Goal: Task Accomplishment & Management: Use online tool/utility

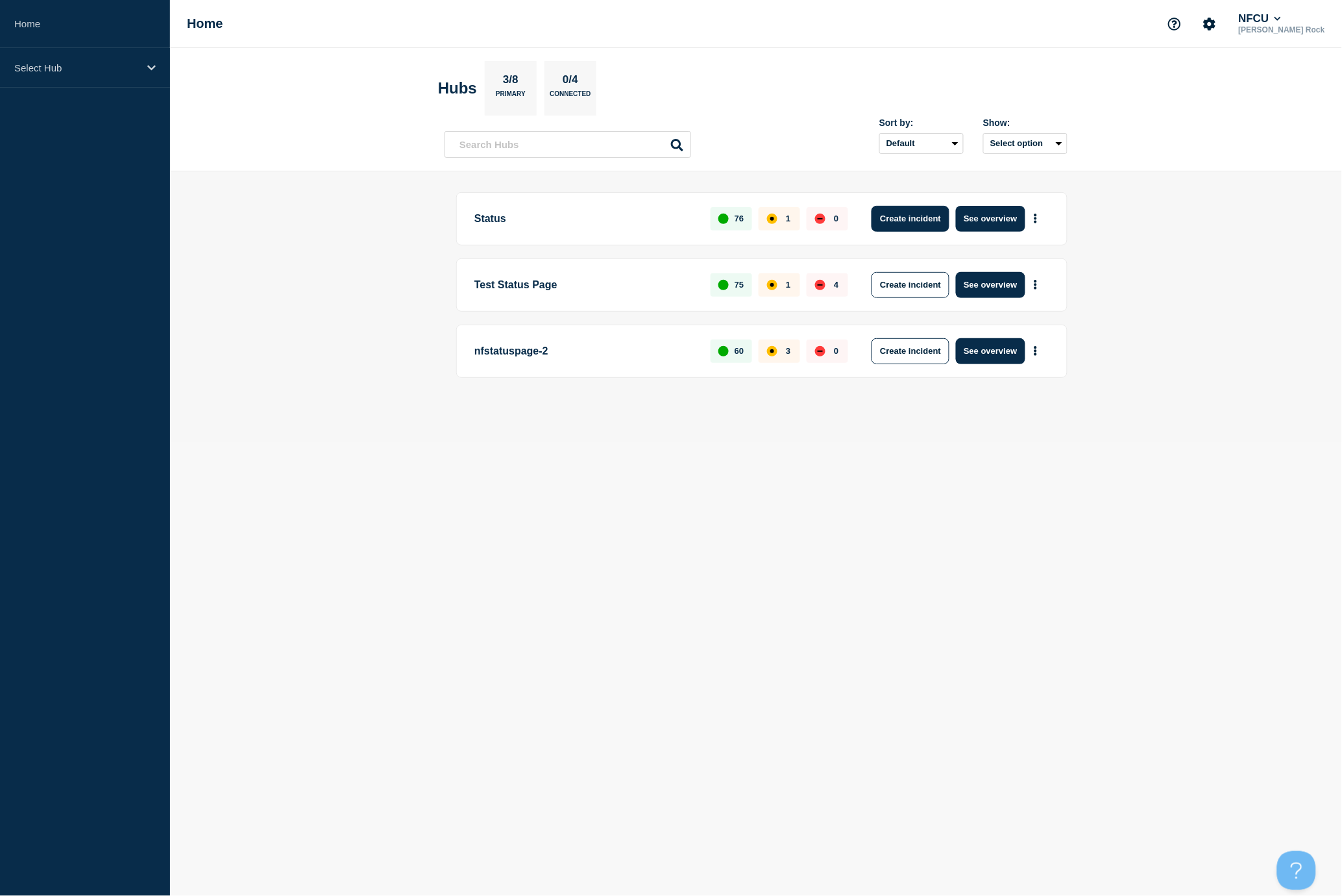
drag, startPoint x: 881, startPoint y: 223, endPoint x: 878, endPoint y: 209, distance: 14.3
click at [878, 209] on button "Create incident" at bounding box center [911, 219] width 78 height 26
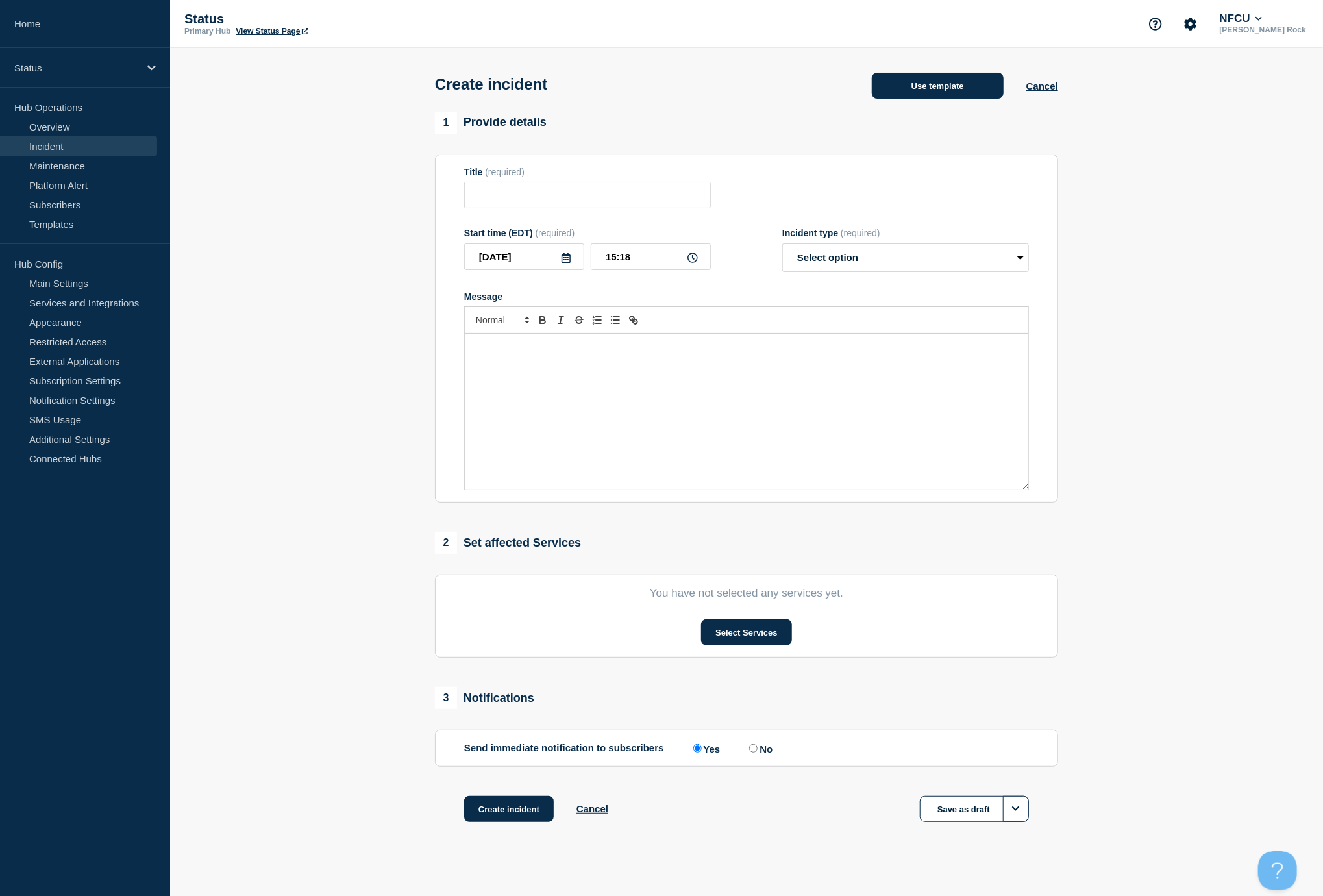
click at [971, 85] on button "Use template" at bounding box center [938, 86] width 132 height 26
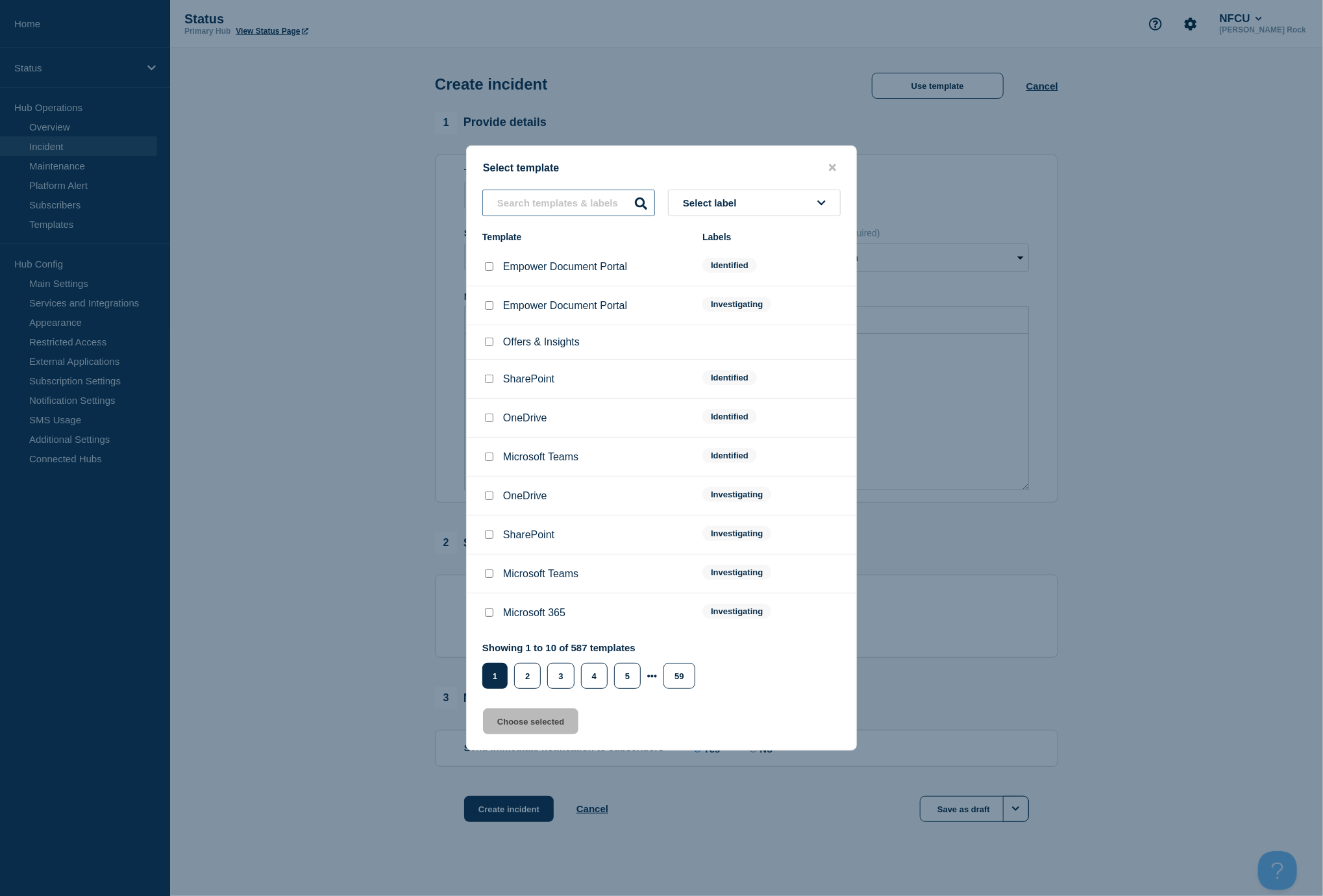
click at [564, 216] on input "text" at bounding box center [568, 203] width 172 height 27
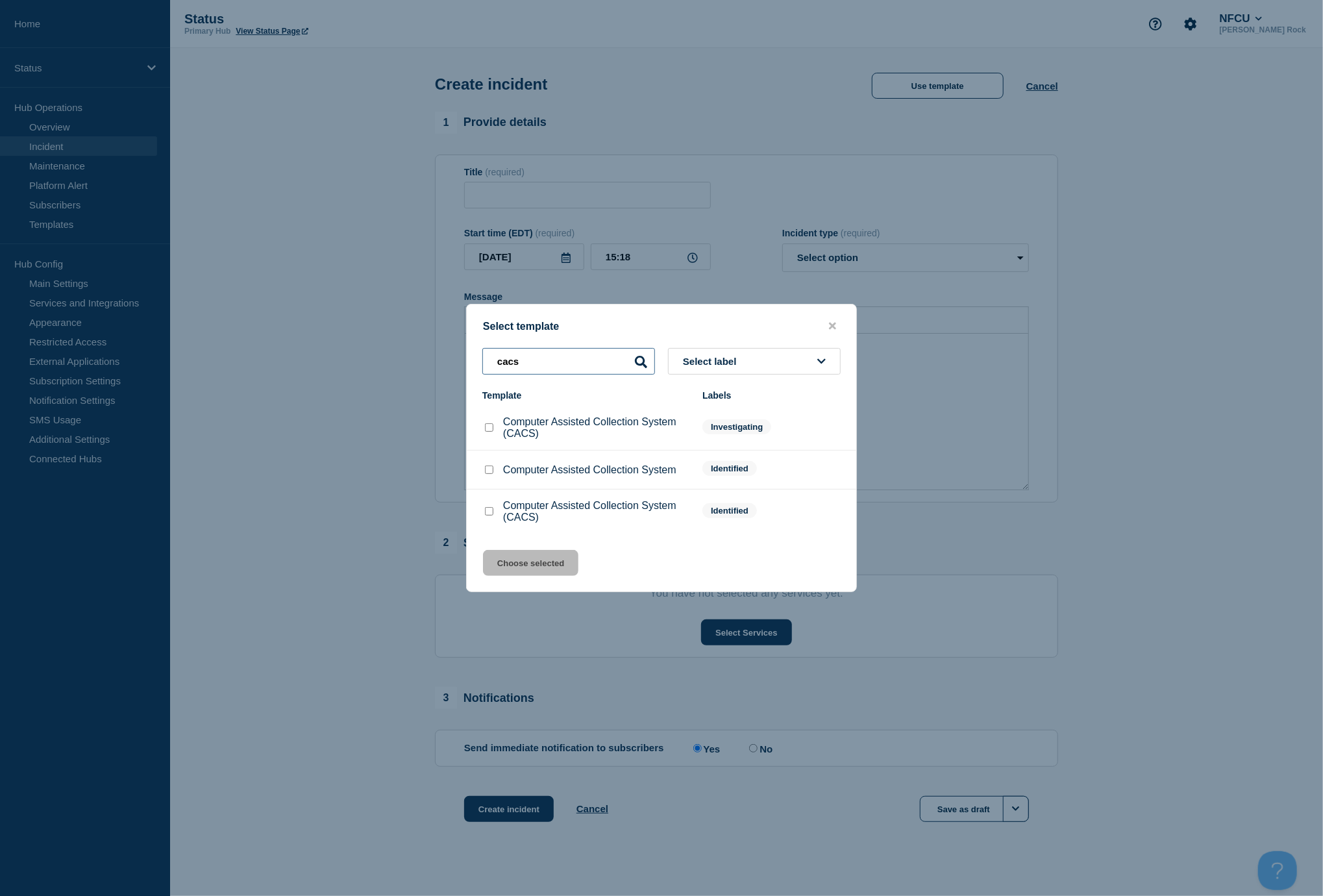
type input "cacs"
click at [491, 435] on div at bounding box center [488, 428] width 13 height 13
click at [490, 431] on input "Computer Assisted Collection System (CACS) checkbox" at bounding box center [489, 428] width 9 height 9
checkbox input "true"
click at [535, 561] on button "Choose selected" at bounding box center [531, 563] width 95 height 26
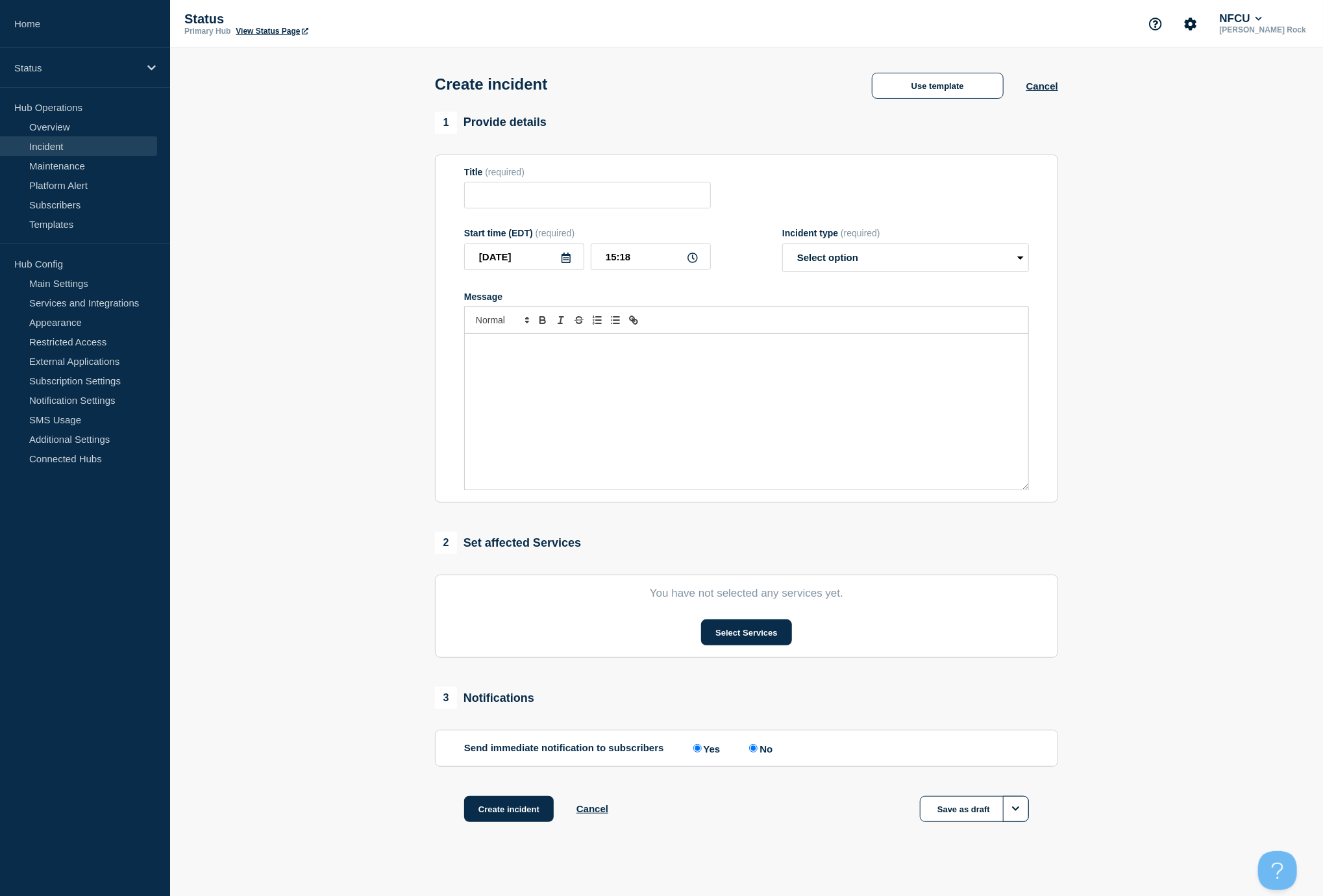
type input "Computer Assisted Collection System (CACS)"
select select "investigating"
radio input "false"
radio input "true"
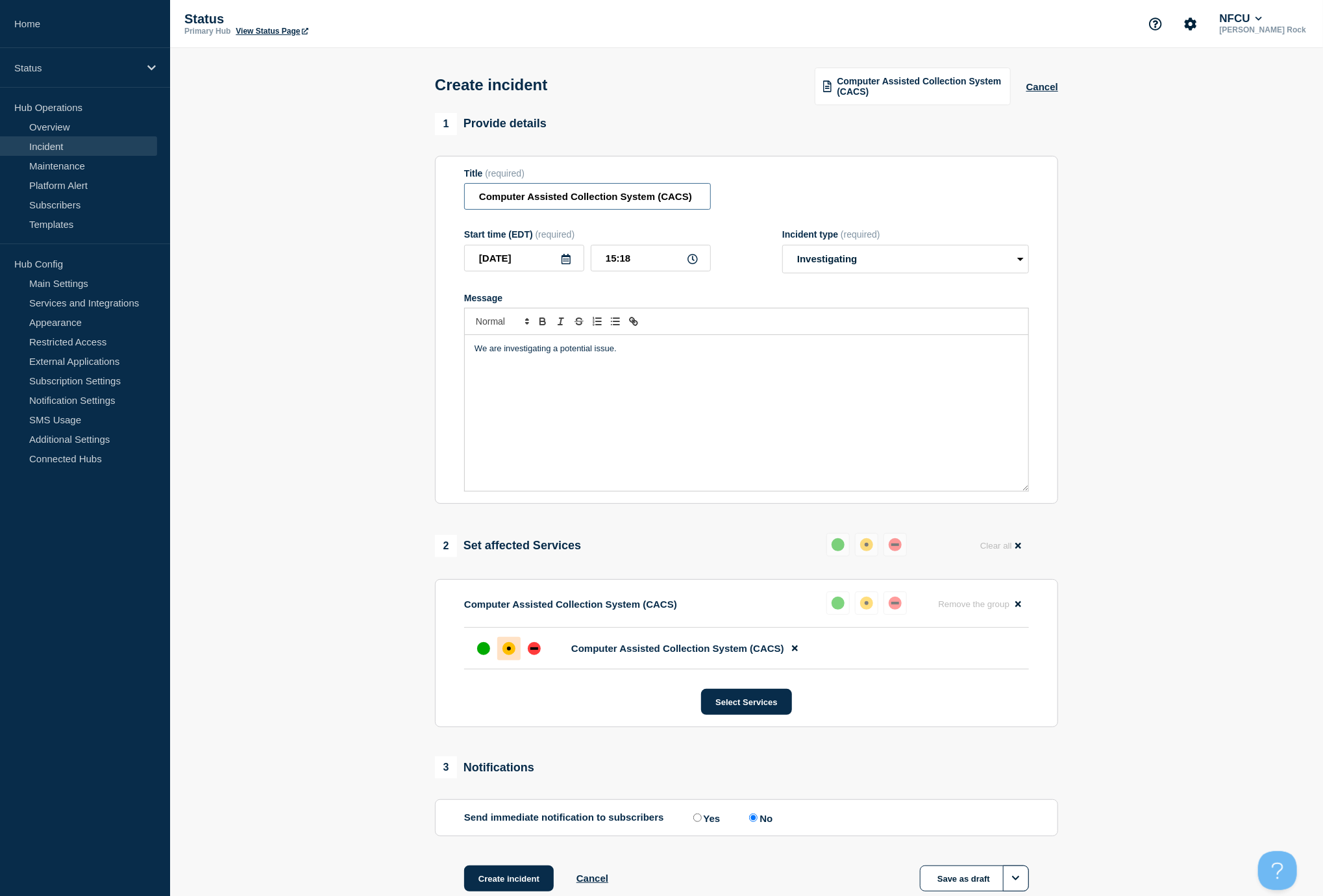
drag, startPoint x: 691, startPoint y: 201, endPoint x: 428, endPoint y: 185, distance: 263.5
click at [428, 185] on div "1 Provide details Title (required) Computer Assisted Collection System (CACS) S…" at bounding box center [746, 518] width 638 height 811
type input "CACS X"
